Goal: Check status: Check status

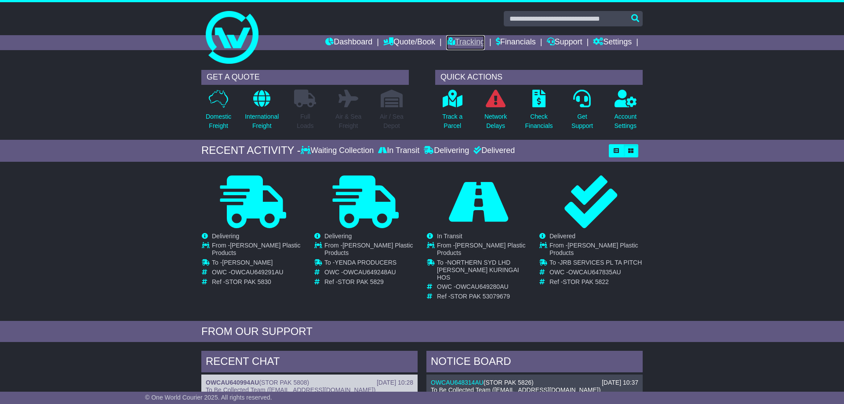
click at [461, 43] on link "Tracking" at bounding box center [465, 42] width 39 height 15
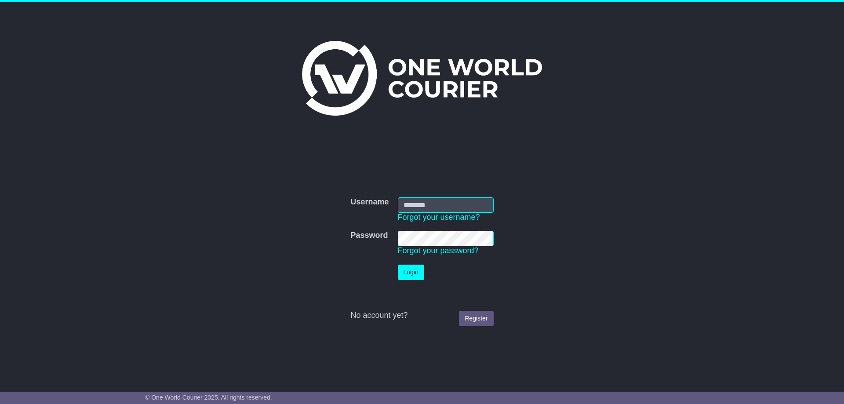
click at [440, 206] on input "Username" at bounding box center [446, 204] width 96 height 15
type input "**********"
click at [415, 272] on button "Login" at bounding box center [411, 272] width 26 height 15
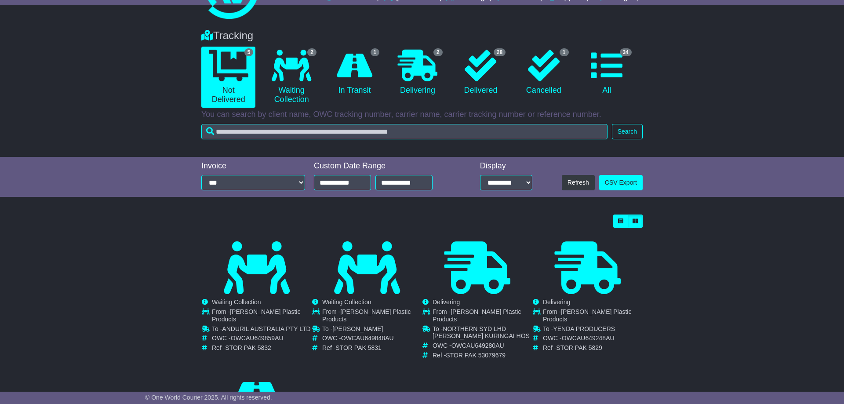
scroll to position [90, 0]
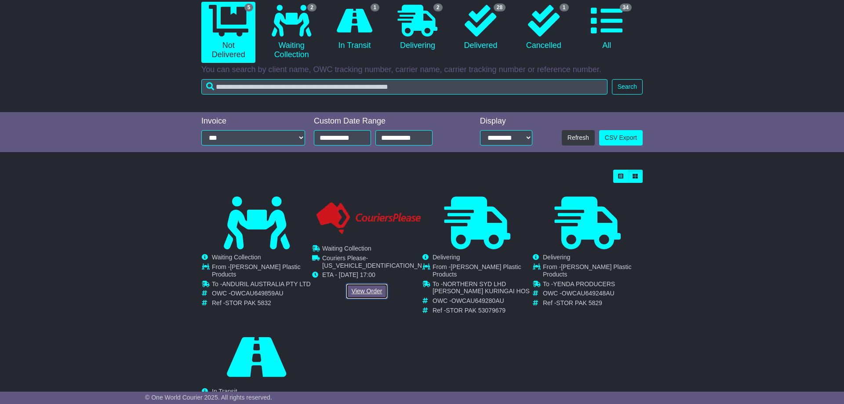
click at [366, 287] on link "View Order" at bounding box center [367, 290] width 42 height 15
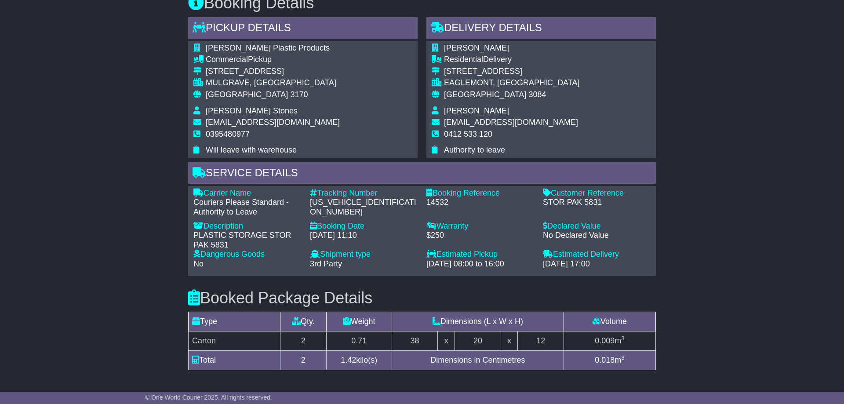
scroll to position [440, 0]
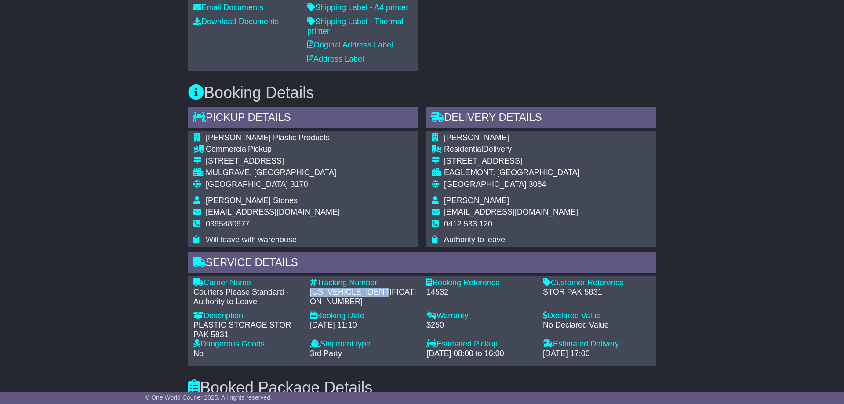
drag, startPoint x: 311, startPoint y: 291, endPoint x: 400, endPoint y: 290, distance: 88.8
click at [400, 290] on div "[US_VEHICLE_IDENTIFICATION_NUMBER]" at bounding box center [364, 296] width 108 height 19
copy div "[US_VEHICLE_IDENTIFICATION_NUMBER]"
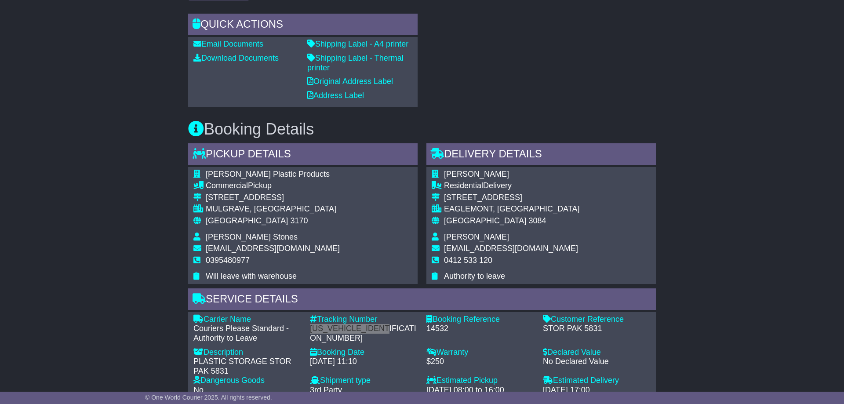
scroll to position [448, 0]
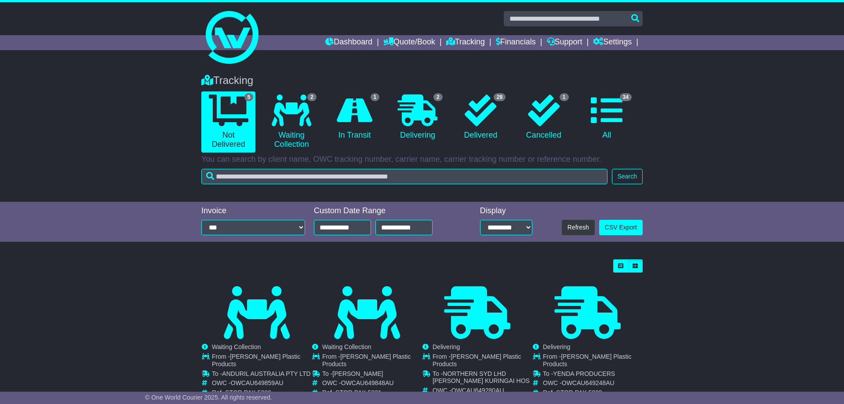
scroll to position [45, 0]
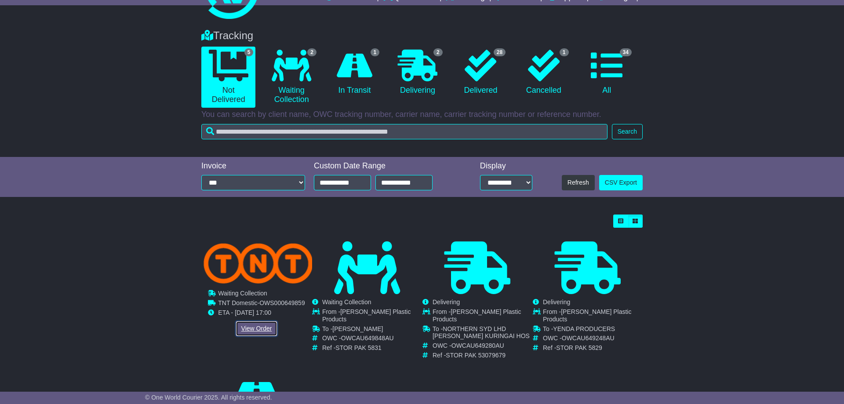
click at [260, 328] on link "View Order" at bounding box center [257, 328] width 42 height 15
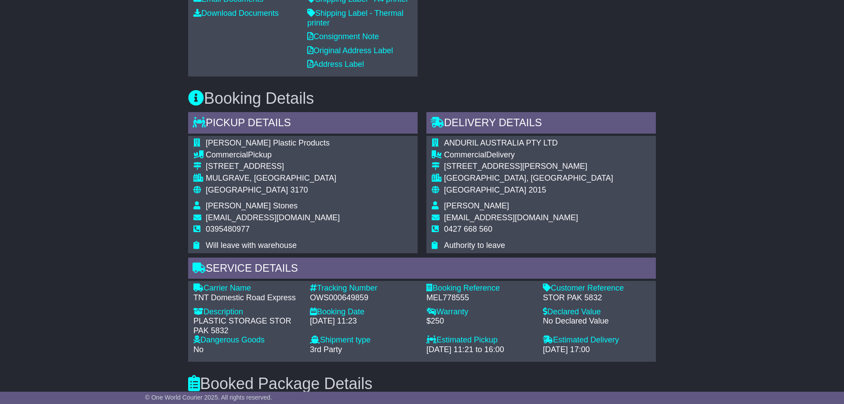
scroll to position [493, 0]
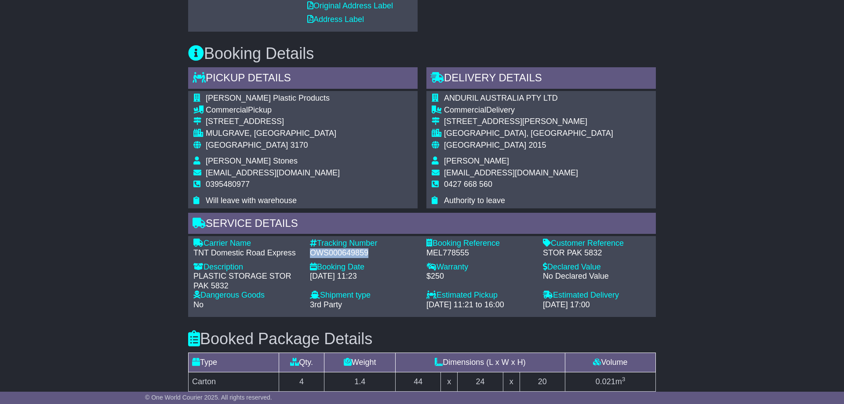
drag, startPoint x: 312, startPoint y: 251, endPoint x: 368, endPoint y: 250, distance: 56.3
click at [368, 250] on div "OWS000649859" at bounding box center [364, 253] width 108 height 10
copy div "OWS000649859"
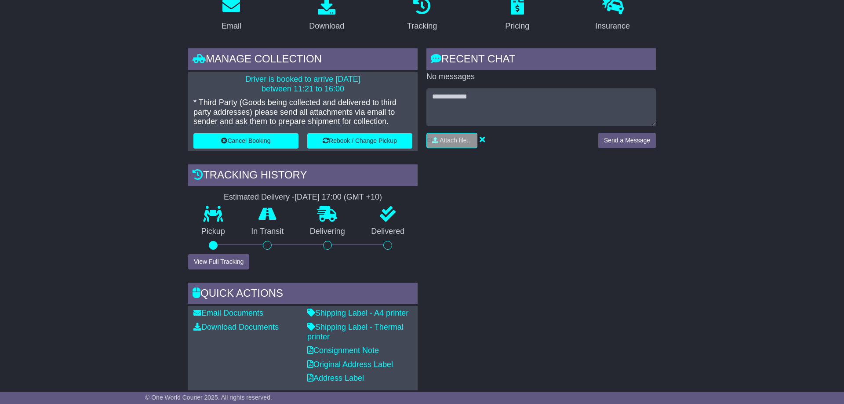
scroll to position [0, 0]
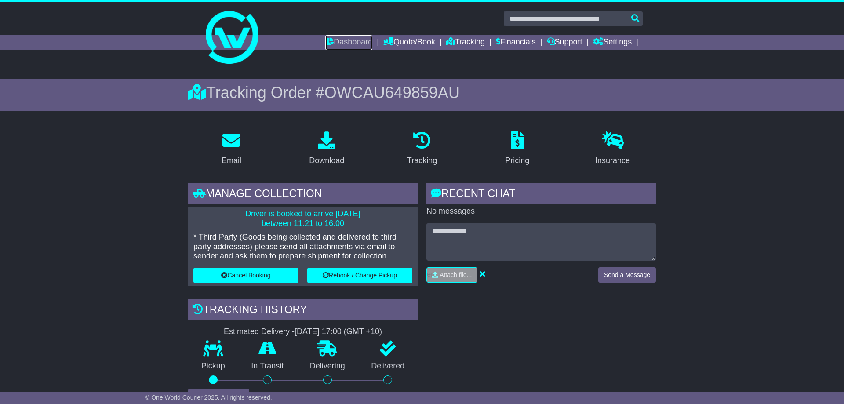
click at [345, 36] on link "Dashboard" at bounding box center [348, 42] width 47 height 15
